Goal: Check status: Check status

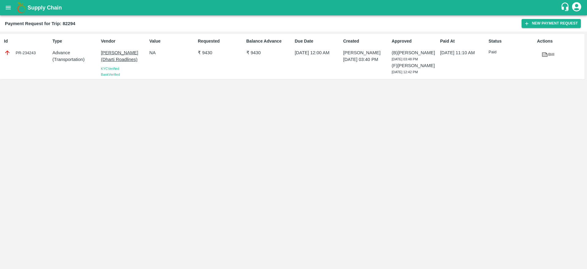
click at [3, 13] on div "Supply Chain" at bounding box center [293, 7] width 587 height 15
click at [5, 10] on button "open drawer" at bounding box center [8, 8] width 14 height 14
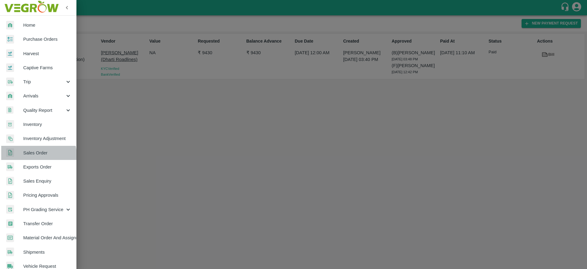
click at [35, 155] on span "Sales Order" at bounding box center [47, 152] width 48 height 7
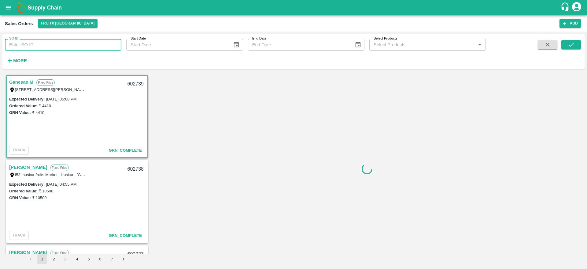
click at [83, 46] on input "SO ID" at bounding box center [63, 45] width 117 height 12
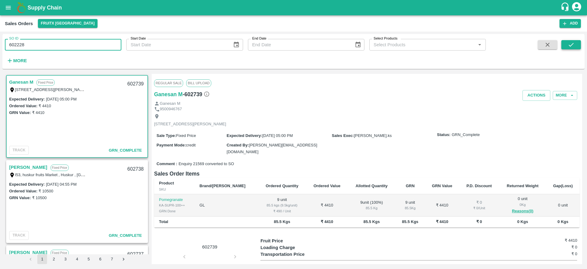
type input "602228"
click at [566, 48] on button "submit" at bounding box center [572, 44] width 20 height 9
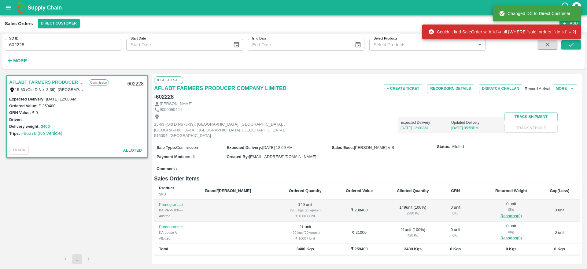
click at [43, 83] on link "AFLABT FARMERS PRODUCER COMPANY LIMITED" at bounding box center [47, 82] width 76 height 8
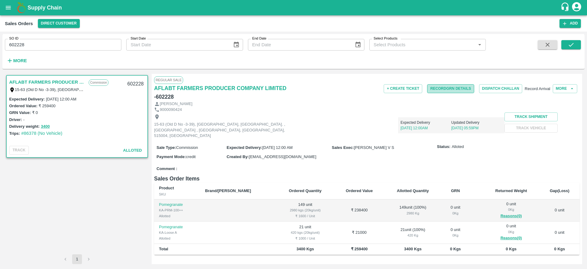
click at [427, 88] on button "Record GRN Details" at bounding box center [450, 88] width 47 height 9
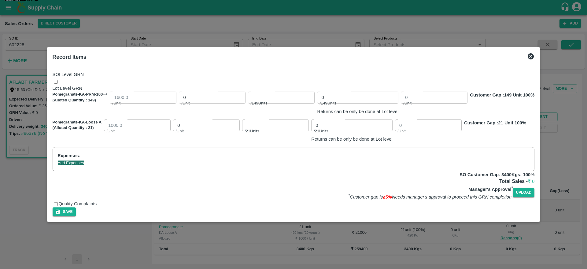
click at [535, 53] on icon at bounding box center [530, 56] width 7 height 7
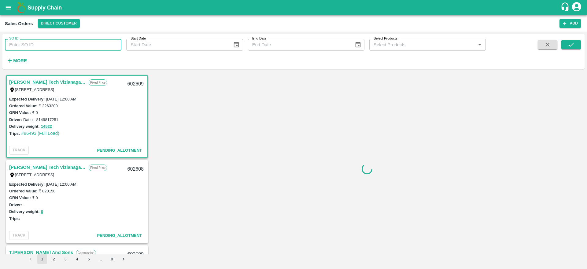
click at [89, 46] on input "SO ID" at bounding box center [63, 45] width 117 height 12
paste input "11295"
type input "11295"
drag, startPoint x: 27, startPoint y: 45, endPoint x: 3, endPoint y: 46, distance: 24.2
click at [3, 46] on div "SO ID 11295 SO ID" at bounding box center [60, 42] width 121 height 17
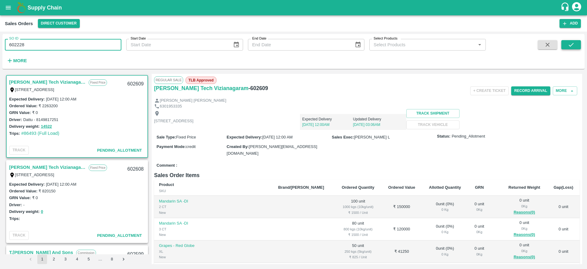
type input "602228"
click at [566, 44] on button "submit" at bounding box center [572, 44] width 20 height 9
